Goal: Navigation & Orientation: Find specific page/section

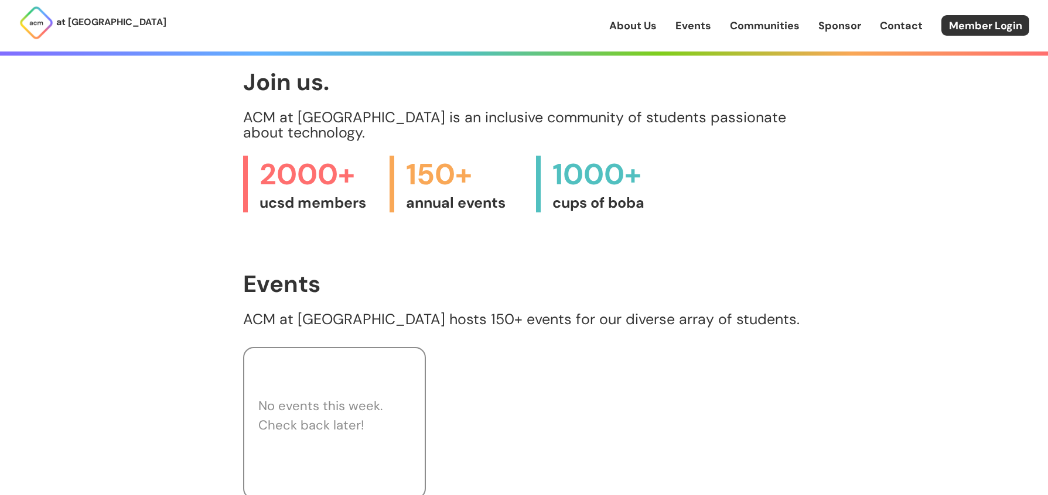
scroll to position [501, 0]
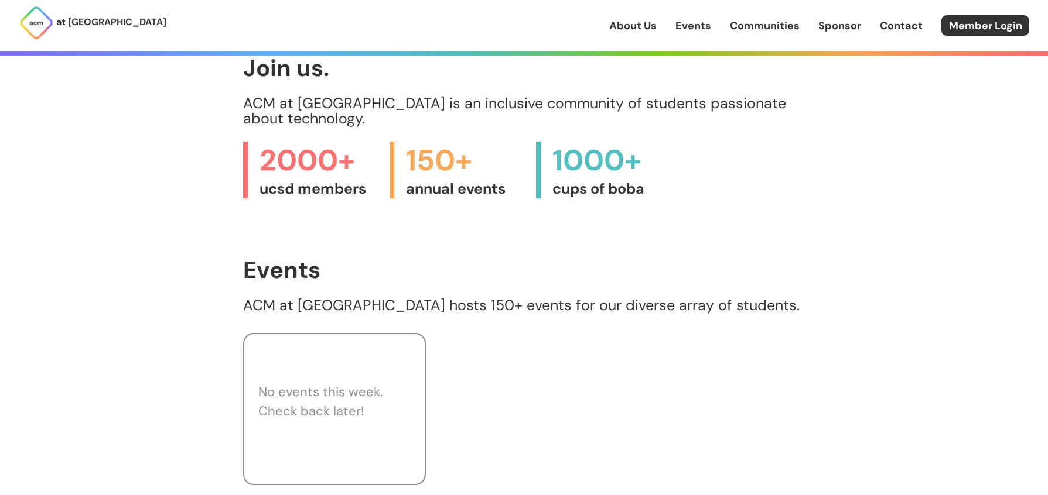
click at [514, 348] on div "No events this week. Check back later!" at bounding box center [524, 406] width 562 height 157
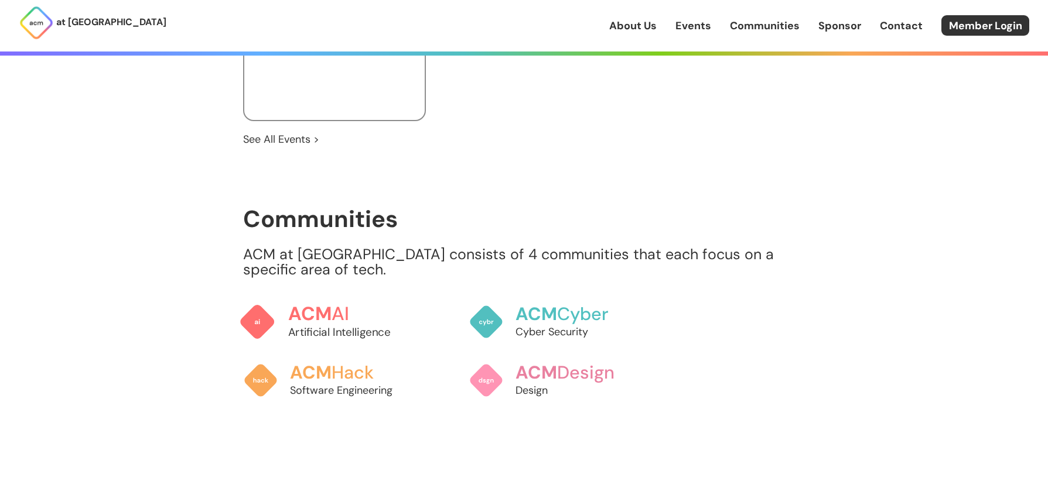
scroll to position [865, 0]
click at [310, 132] on link "See All Events >" at bounding box center [281, 139] width 76 height 15
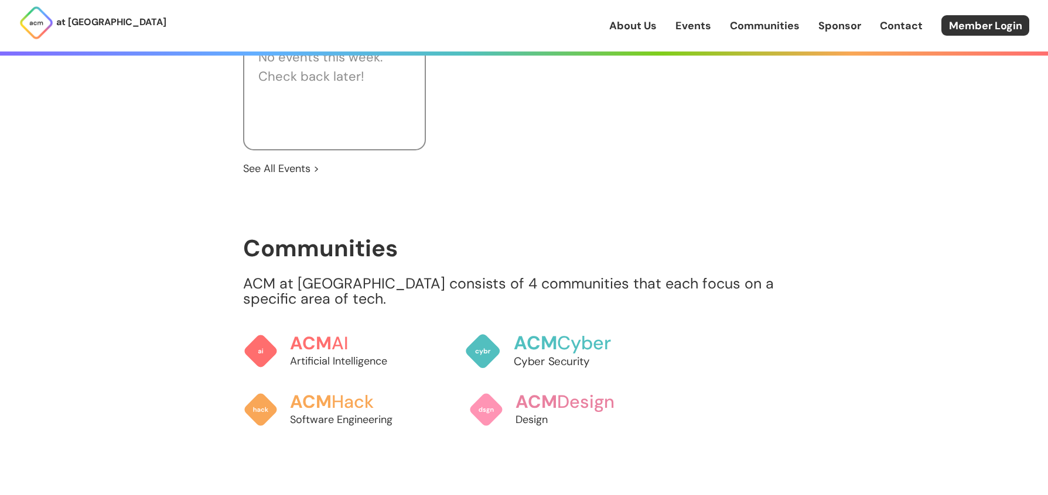
scroll to position [839, 0]
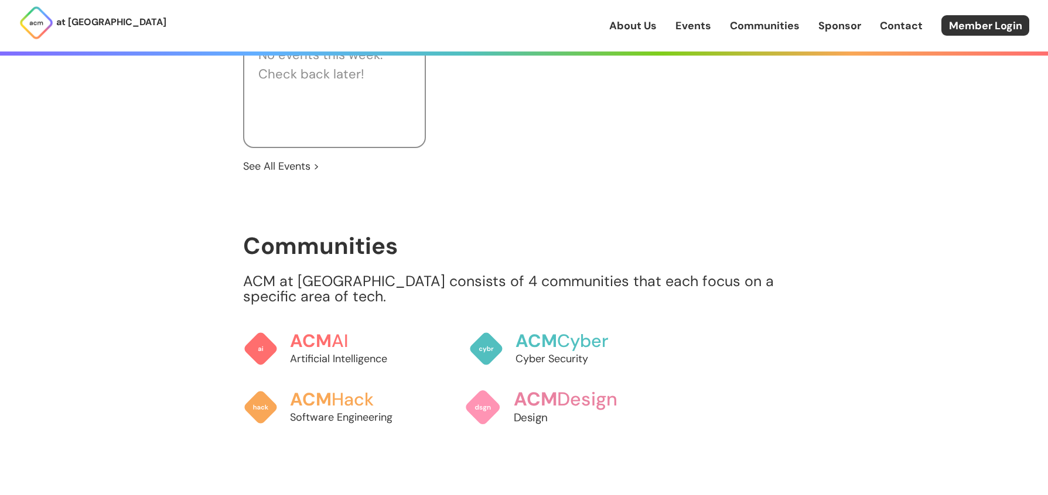
click at [573, 389] on h3 "ACM Design" at bounding box center [577, 399] width 129 height 20
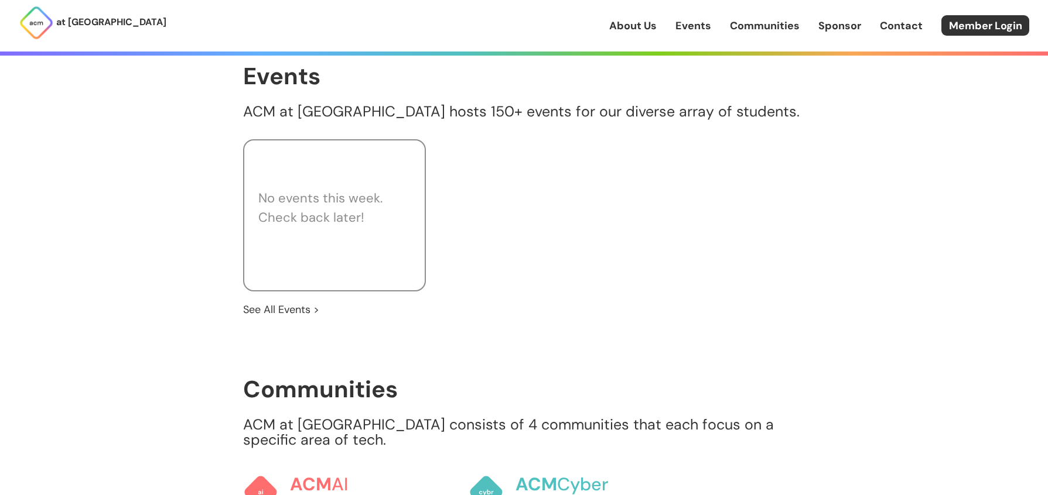
scroll to position [742, 0]
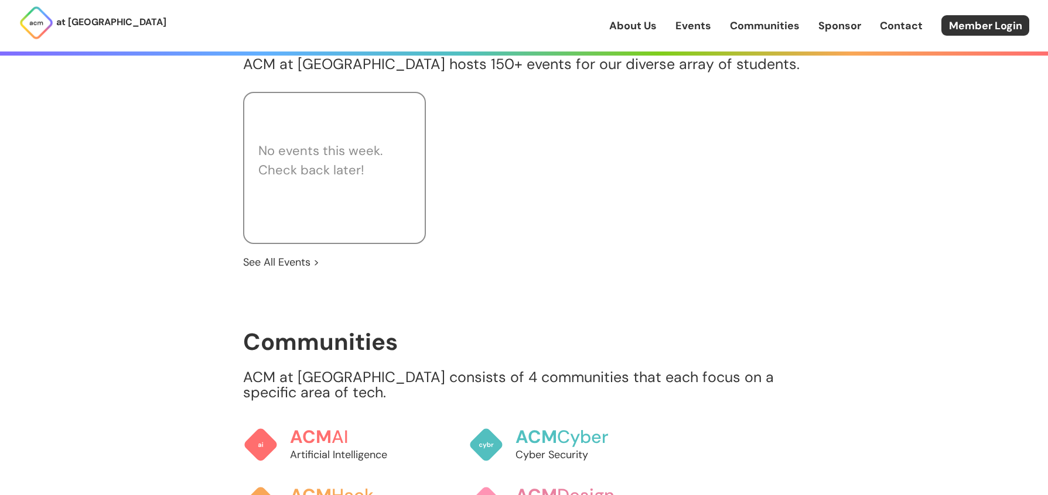
click at [571, 218] on div "No events this week. Check back later!" at bounding box center [524, 165] width 562 height 157
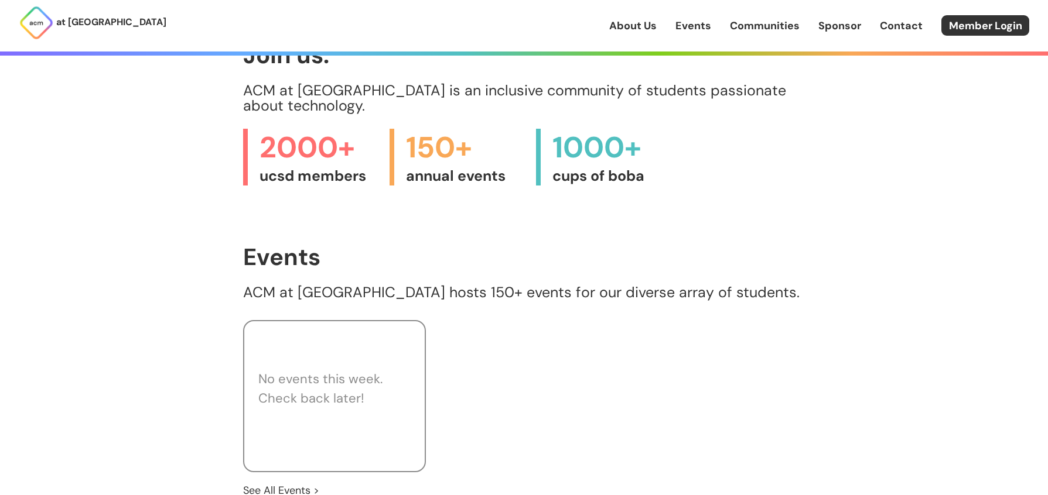
scroll to position [177, 0]
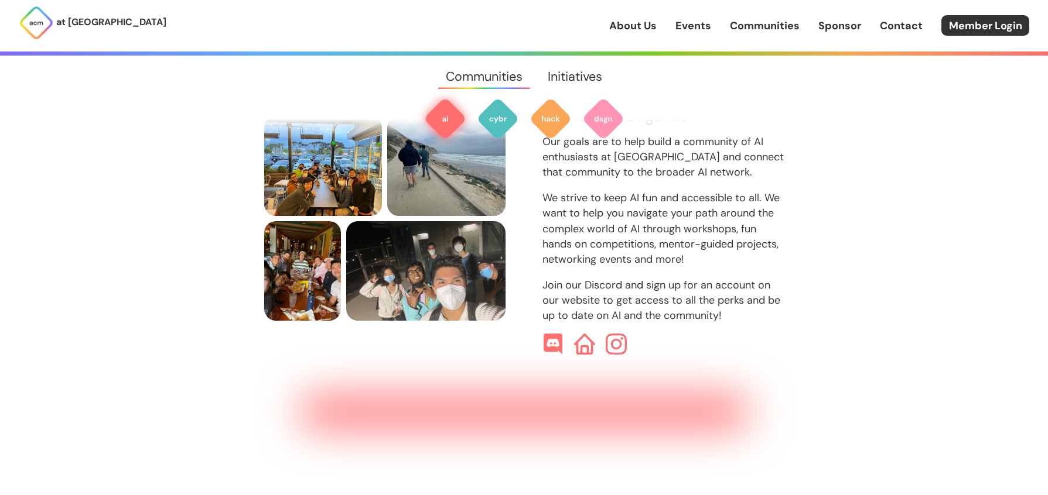
scroll to position [301, 0]
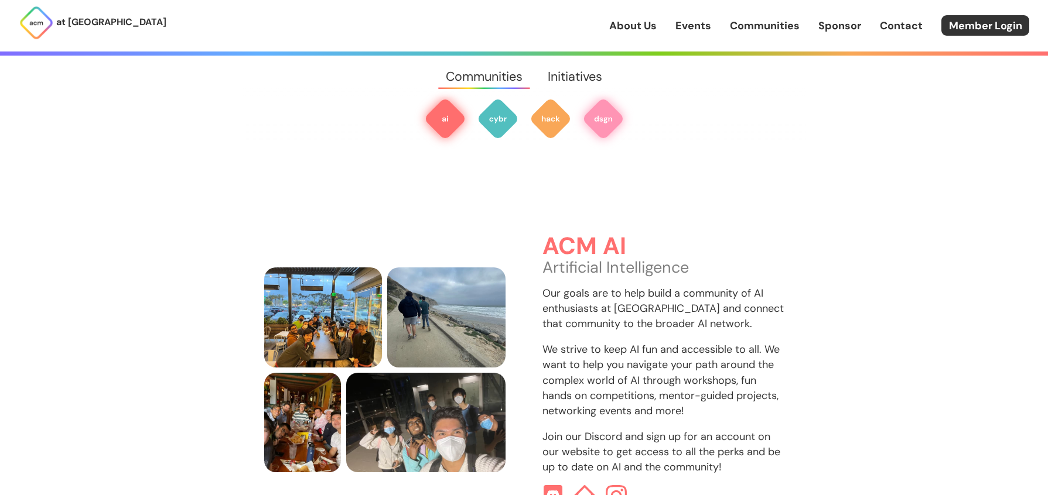
click at [605, 108] on img at bounding box center [603, 119] width 42 height 42
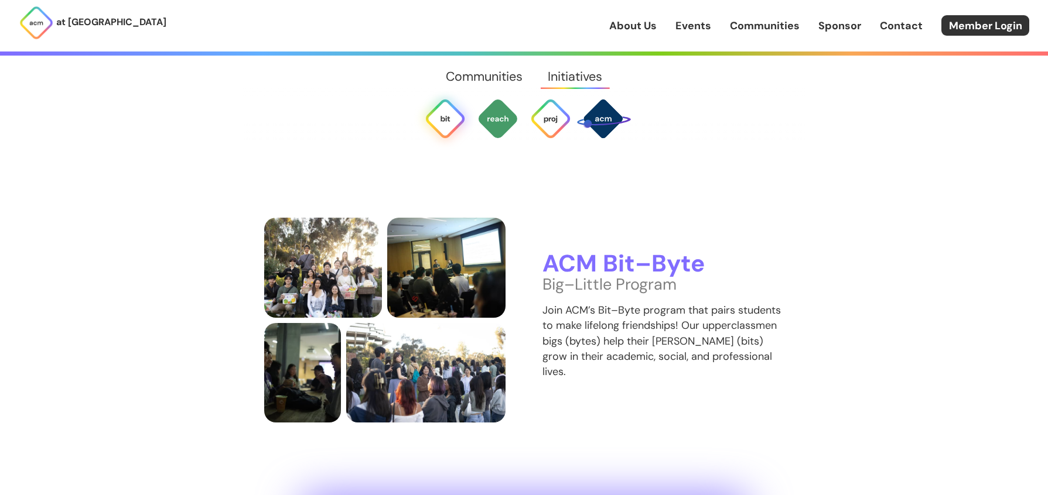
scroll to position [2309, 0]
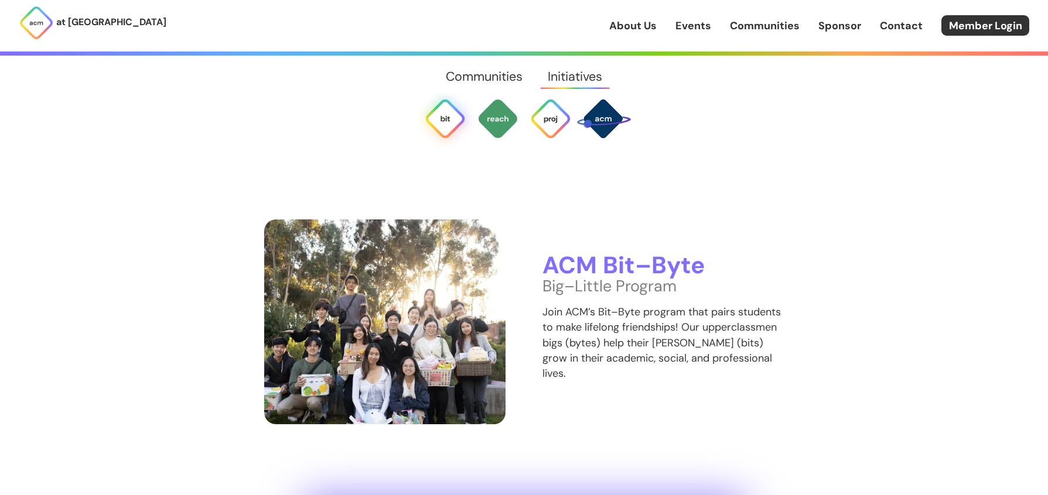
click at [380, 245] on img at bounding box center [385, 322] width 242 height 205
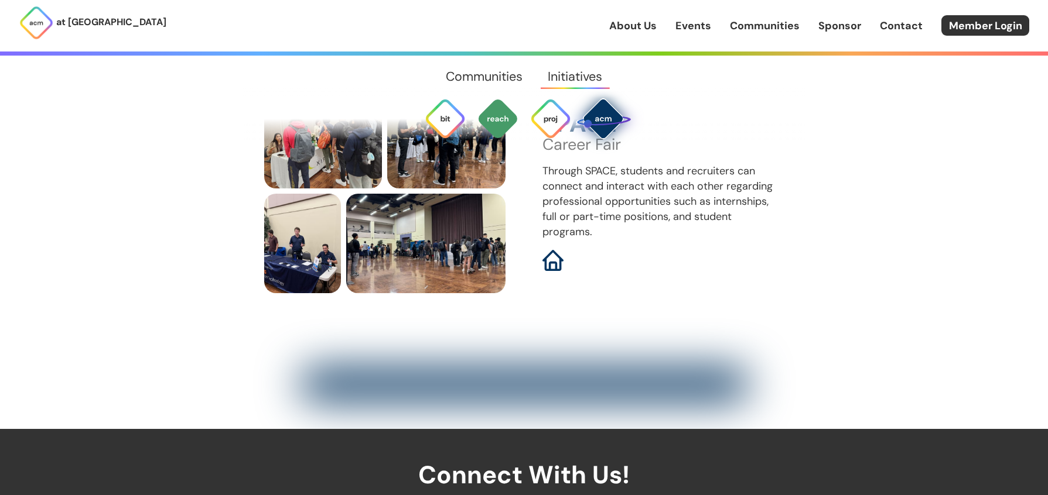
scroll to position [4022, 0]
